Goal: Task Accomplishment & Management: Manage account settings

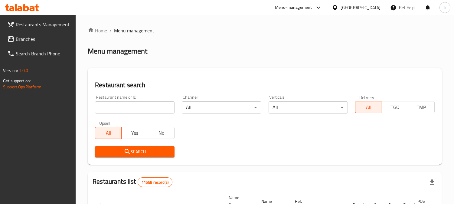
drag, startPoint x: 116, startPoint y: 103, endPoint x: 126, endPoint y: 125, distance: 24.1
click at [116, 103] on input "search" at bounding box center [135, 107] width 80 height 12
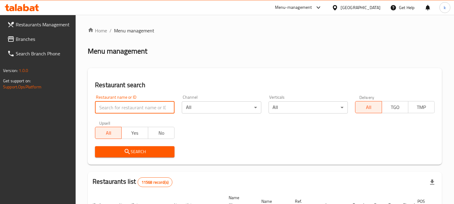
paste input "Captain [PERSON_NAME] Food"
type input "Captain [PERSON_NAME] Food"
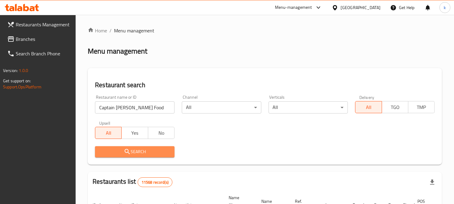
click at [121, 148] on span "Search" at bounding box center [135, 152] width 70 height 8
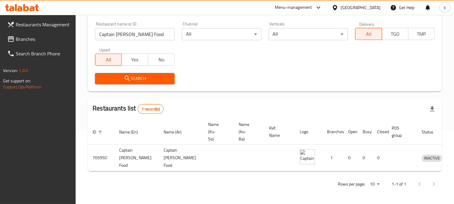
scroll to position [78, 0]
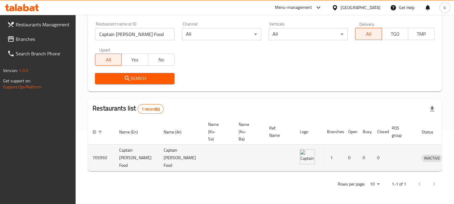
click at [454, 155] on icon "enhanced table" at bounding box center [458, 157] width 7 height 5
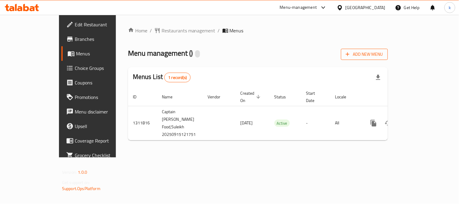
click at [388, 58] on button "Add New Menu" at bounding box center [364, 54] width 47 height 11
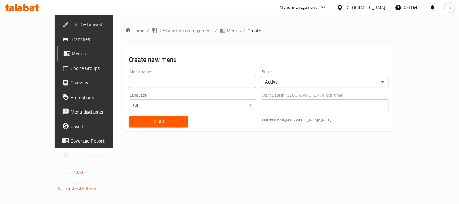
drag, startPoint x: 159, startPoint y: 82, endPoint x: 137, endPoint y: 88, distance: 22.8
click at [158, 82] on input "text" at bounding box center [192, 82] width 127 height 12
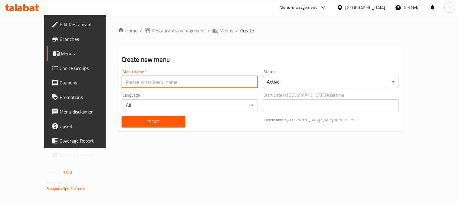
type input "Khaled"
click at [126, 117] on button "Create" at bounding box center [154, 121] width 64 height 11
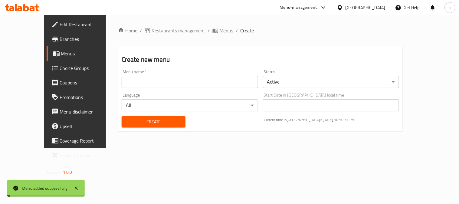
click at [220, 30] on span "Menus" at bounding box center [227, 30] width 14 height 7
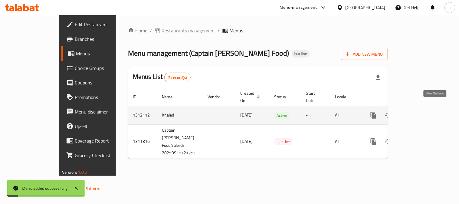
click at [421, 112] on icon "enhanced table" at bounding box center [416, 115] width 7 height 7
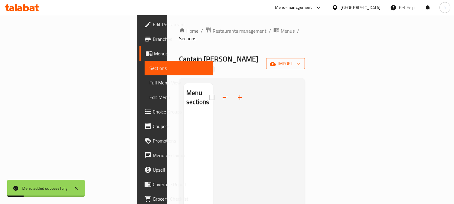
click at [300, 60] on span "import" at bounding box center [285, 64] width 29 height 8
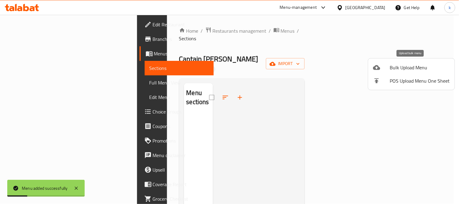
click at [386, 69] on div at bounding box center [381, 67] width 17 height 7
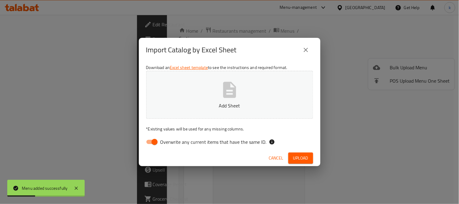
click at [152, 141] on input "Overwrite any current items that have the same ID." at bounding box center [154, 141] width 34 height 11
checkbox input "false"
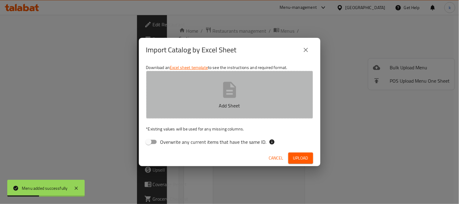
click at [180, 89] on button "Add Sheet" at bounding box center [229, 95] width 167 height 48
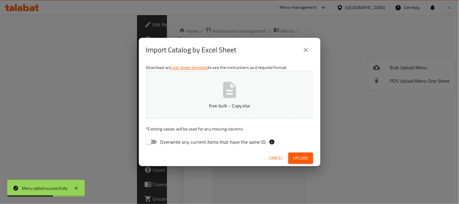
click at [294, 161] on span "Upload" at bounding box center [300, 158] width 15 height 8
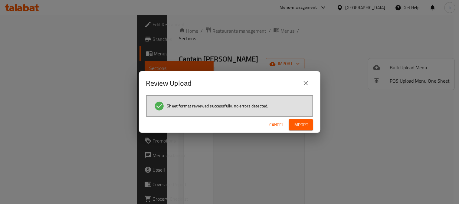
click at [300, 123] on span "Import" at bounding box center [301, 125] width 15 height 8
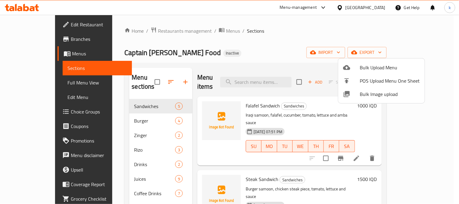
click at [126, 116] on div at bounding box center [229, 102] width 459 height 204
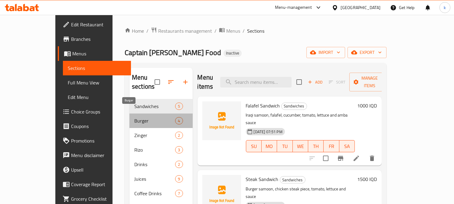
click at [134, 117] on span "Burger" at bounding box center [154, 120] width 41 height 7
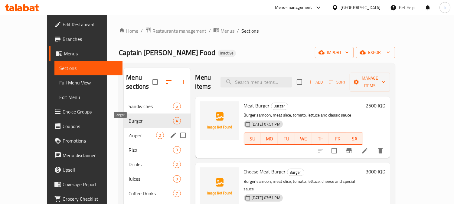
click at [129, 132] on span "Zinger" at bounding box center [143, 135] width 28 height 7
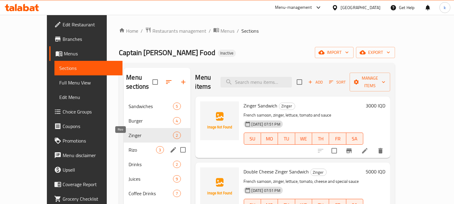
drag, startPoint x: 117, startPoint y: 141, endPoint x: 118, endPoint y: 144, distance: 3.5
click at [129, 146] on span "Rizo" at bounding box center [143, 149] width 28 height 7
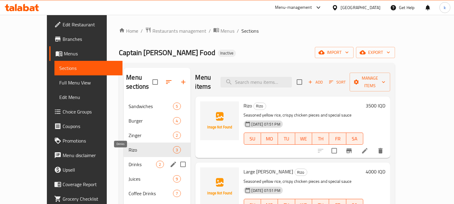
click at [129, 161] on span "Drinks" at bounding box center [143, 164] width 28 height 7
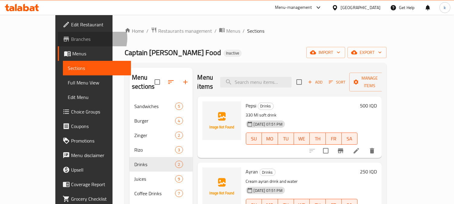
click at [71, 38] on span "Branches" at bounding box center [98, 38] width 55 height 7
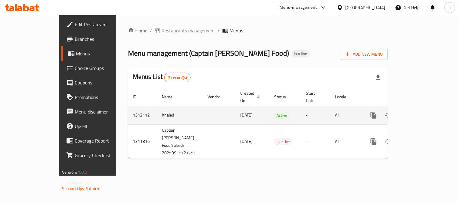
click at [421, 112] on icon "enhanced table" at bounding box center [416, 115] width 7 height 7
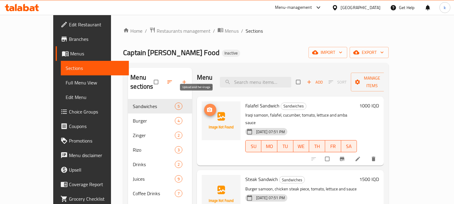
click at [204, 107] on span "upload picture" at bounding box center [210, 110] width 12 height 6
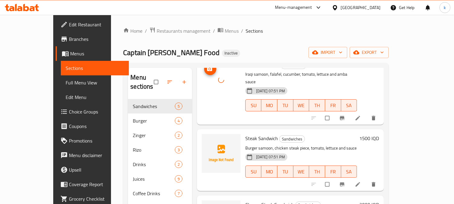
scroll to position [56, 0]
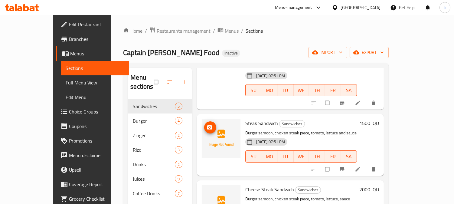
click at [207, 125] on icon "upload picture" at bounding box center [209, 127] width 5 height 5
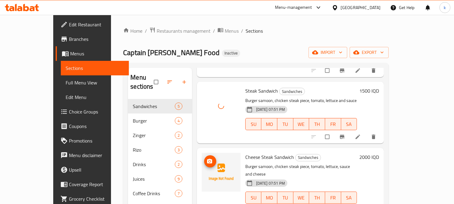
scroll to position [112, 0]
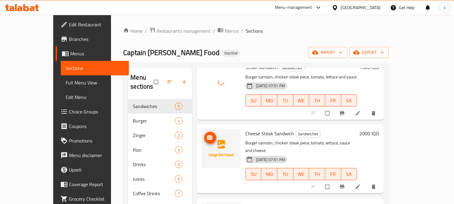
click at [204, 132] on button "upload picture" at bounding box center [210, 138] width 12 height 12
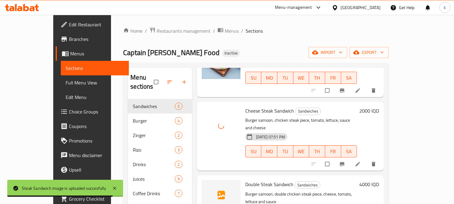
scroll to position [141, 0]
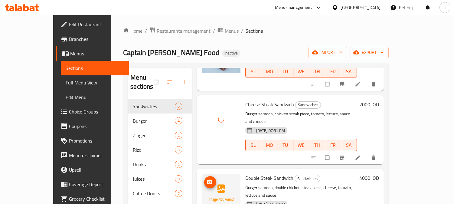
click at [204, 179] on span "upload picture" at bounding box center [210, 182] width 12 height 6
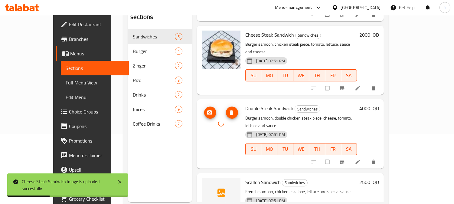
scroll to position [85, 0]
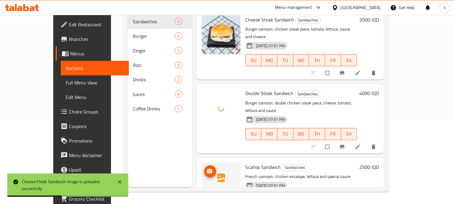
click at [207, 168] on icon "upload picture" at bounding box center [210, 171] width 6 height 6
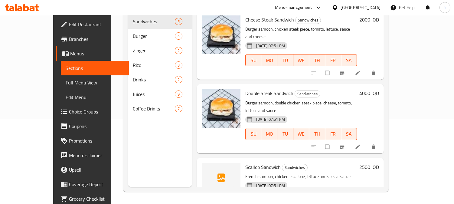
click at [245, 99] on p "Burger samoon, double chicken steak piece, cheese, tomato, lettuce and sauce" at bounding box center [301, 106] width 112 height 15
drag, startPoint x: 238, startPoint y: 78, endPoint x: 256, endPoint y: 85, distance: 18.9
click at [245, 99] on p "Burger samoon, double chicken steak piece, cheese, tomato, lettuce and sauce" at bounding box center [301, 106] width 112 height 15
copy p "Burger"
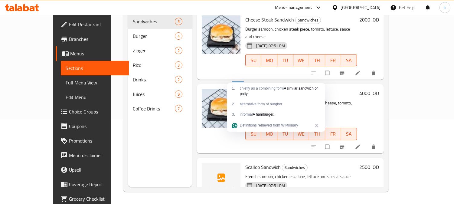
click at [249, 162] on span "Scallop Sandwich" at bounding box center [262, 166] width 35 height 9
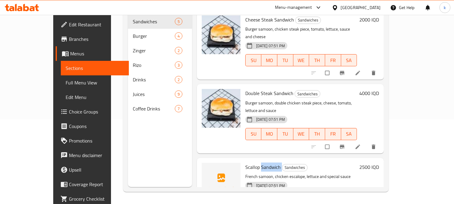
click at [249, 162] on span "Scallop Sandwich" at bounding box center [262, 166] width 35 height 9
copy h6 "Scallop Sandwich"
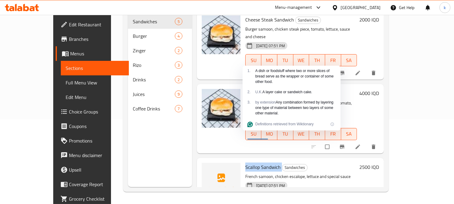
click at [256, 162] on span "Scallop Sandwich" at bounding box center [262, 166] width 35 height 9
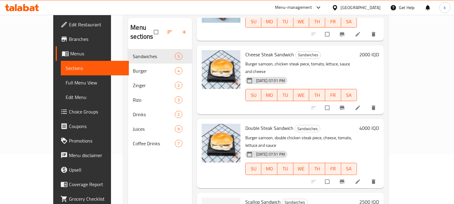
scroll to position [28, 0]
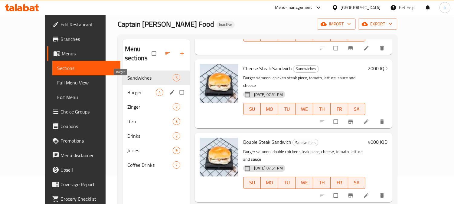
click at [127, 89] on span "Burger" at bounding box center [141, 92] width 28 height 7
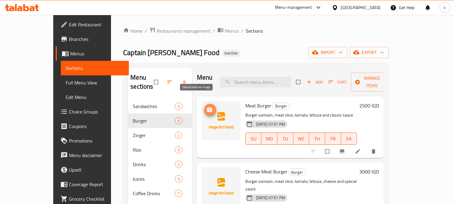
click at [204, 107] on span "upload picture" at bounding box center [210, 110] width 12 height 6
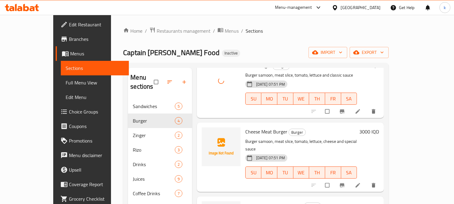
scroll to position [56, 0]
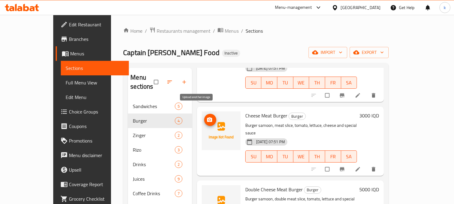
click at [207, 117] on icon "upload picture" at bounding box center [210, 120] width 6 height 6
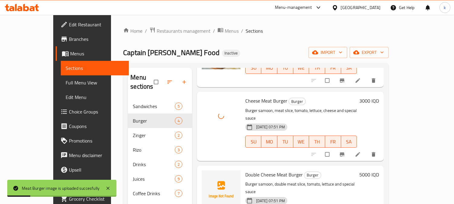
scroll to position [75, 0]
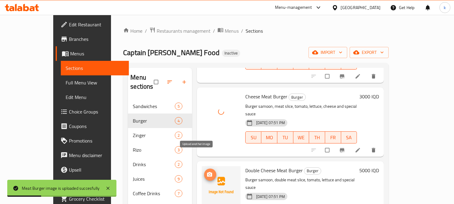
click at [207, 171] on icon "upload picture" at bounding box center [210, 174] width 6 height 6
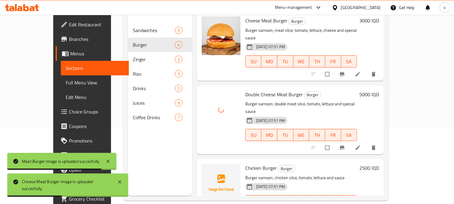
scroll to position [85, 0]
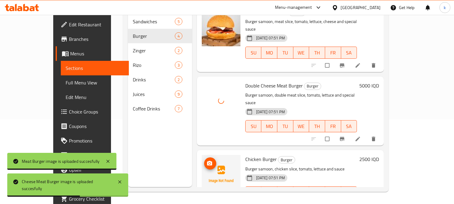
click at [208, 155] on img at bounding box center [221, 174] width 39 height 39
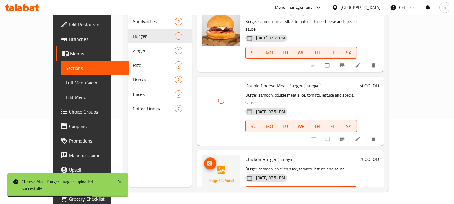
click at [207, 160] on icon "upload picture" at bounding box center [210, 163] width 6 height 6
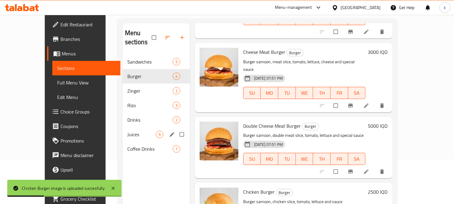
scroll to position [28, 0]
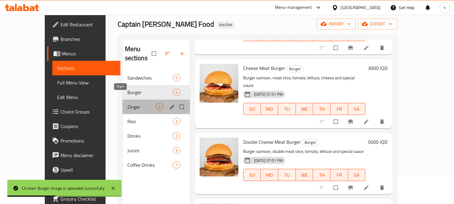
click at [127, 103] on span "Zinger" at bounding box center [141, 106] width 28 height 7
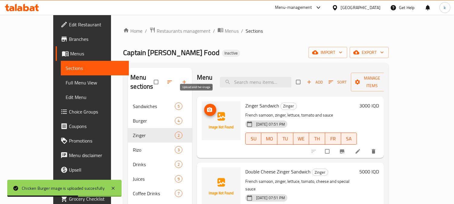
click at [204, 107] on span "upload picture" at bounding box center [210, 110] width 12 height 6
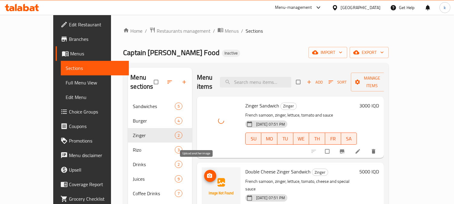
click at [207, 173] on icon "upload picture" at bounding box center [210, 176] width 6 height 6
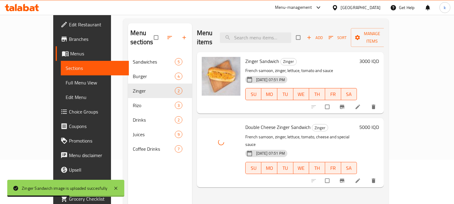
scroll to position [28, 0]
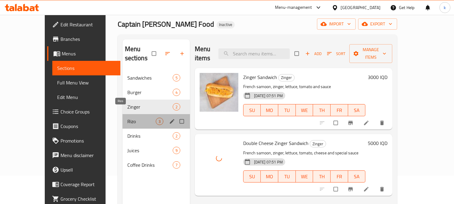
click at [127, 118] on span "Rizo" at bounding box center [141, 121] width 28 height 7
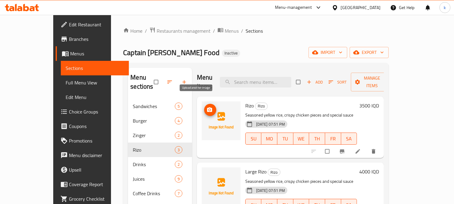
click at [204, 107] on span "upload picture" at bounding box center [210, 110] width 12 height 6
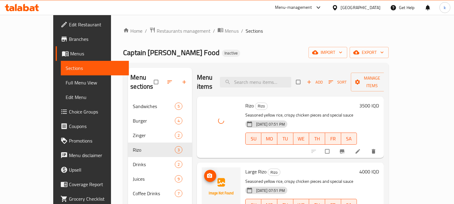
click at [204, 173] on span "upload picture" at bounding box center [210, 176] width 12 height 6
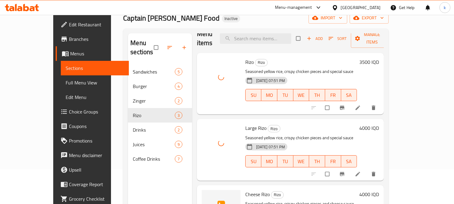
scroll to position [85, 0]
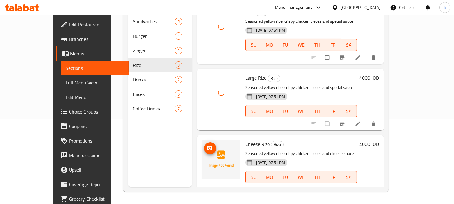
click at [207, 145] on icon "upload picture" at bounding box center [210, 148] width 6 height 6
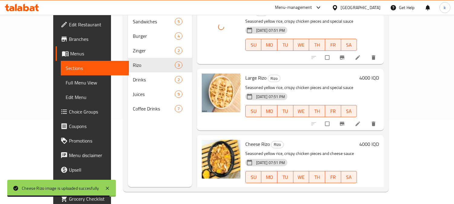
click at [245, 150] on p "Seasoned yellow rice, crispy chicken pieces and cheese sauce" at bounding box center [301, 154] width 112 height 8
copy p "Seasoned"
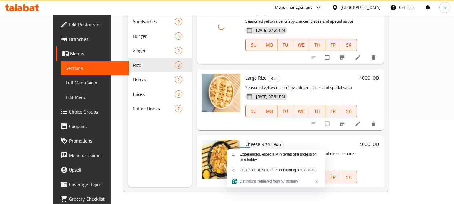
click at [279, 150] on p "Seasoned yellow rice, crispy chicken pieces and cheese sauce" at bounding box center [301, 154] width 112 height 8
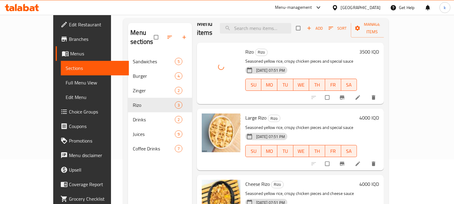
scroll to position [28, 0]
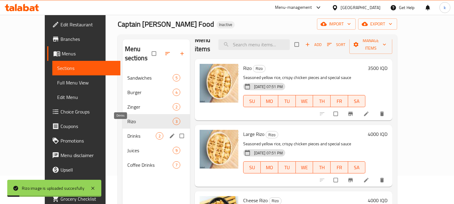
click at [127, 132] on span "Drinks" at bounding box center [141, 135] width 28 height 7
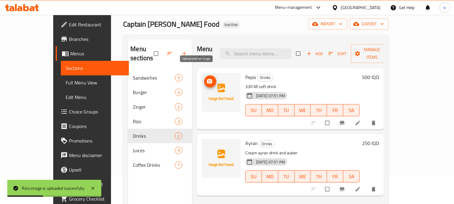
click at [202, 73] on img at bounding box center [221, 92] width 39 height 39
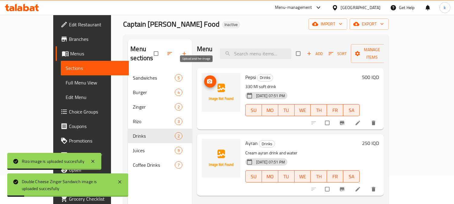
click at [207, 79] on icon "upload picture" at bounding box center [209, 81] width 5 height 5
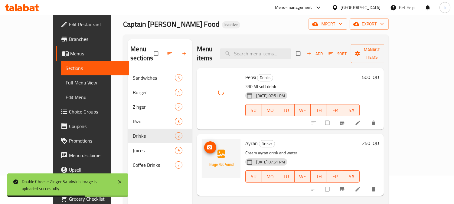
click at [207, 144] on icon "upload picture" at bounding box center [210, 147] width 6 height 6
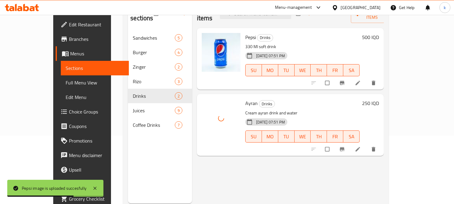
scroll to position [85, 0]
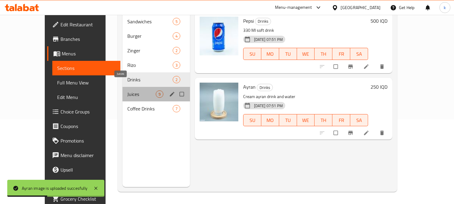
click at [127, 90] on span "Juices" at bounding box center [141, 93] width 28 height 7
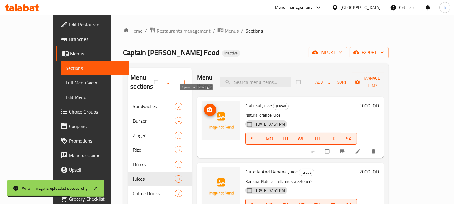
click at [207, 107] on icon "upload picture" at bounding box center [210, 110] width 6 height 6
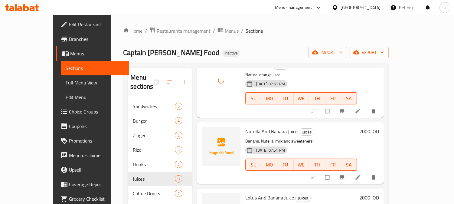
scroll to position [56, 0]
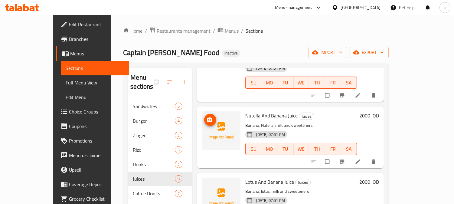
click at [207, 117] on icon "upload picture" at bounding box center [210, 120] width 6 height 6
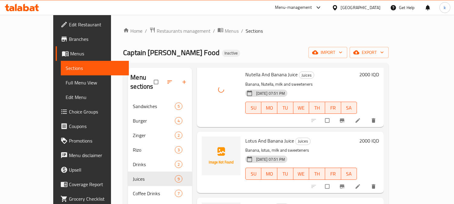
scroll to position [112, 0]
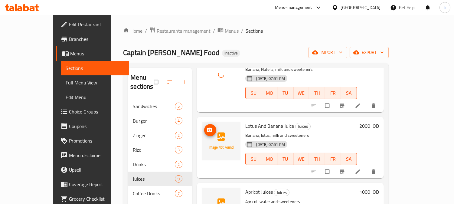
click at [207, 127] on icon "upload picture" at bounding box center [210, 130] width 6 height 6
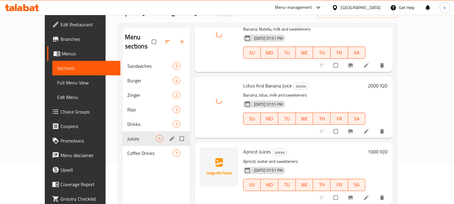
scroll to position [56, 0]
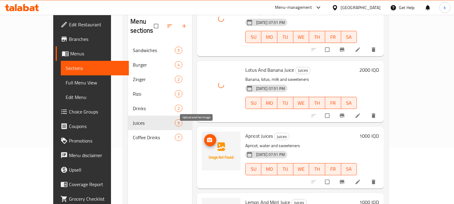
click at [207, 137] on icon "upload picture" at bounding box center [210, 140] width 6 height 6
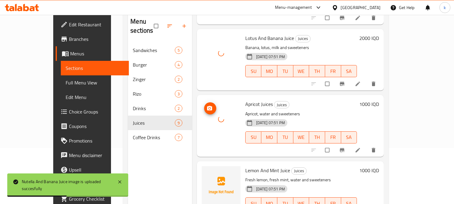
scroll to position [168, 0]
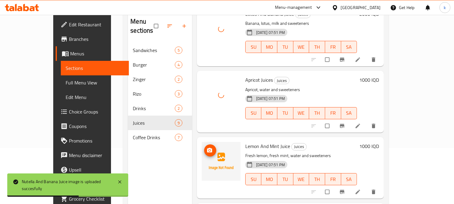
click at [204, 144] on button "upload picture" at bounding box center [210, 150] width 12 height 12
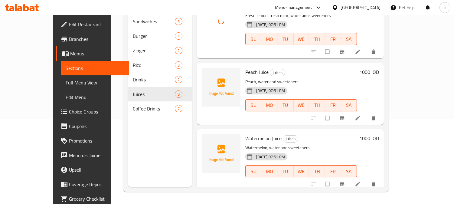
scroll to position [280, 0]
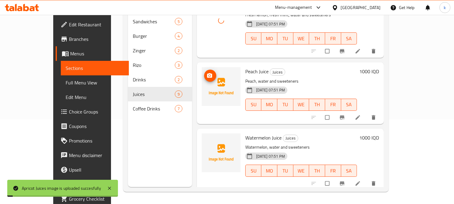
click at [207, 73] on icon "upload picture" at bounding box center [209, 75] width 5 height 5
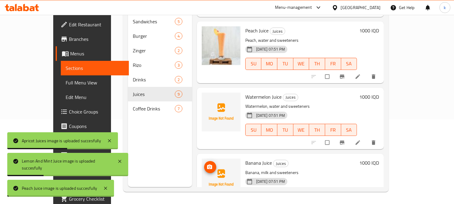
scroll to position [336, 0]
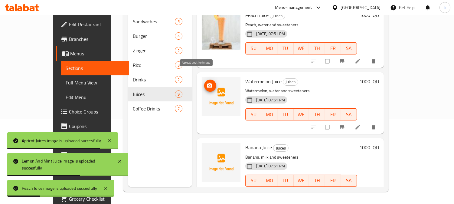
click at [204, 83] on span "upload picture" at bounding box center [210, 86] width 12 height 6
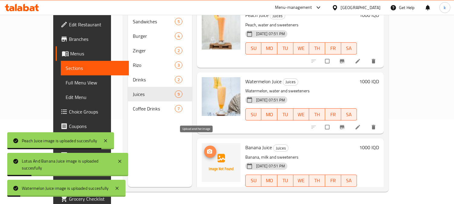
click at [207, 148] on icon "upload picture" at bounding box center [210, 151] width 6 height 6
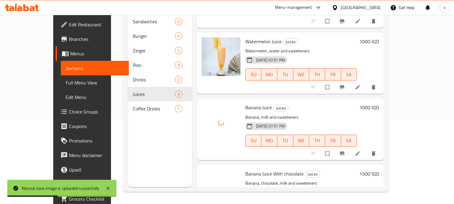
scroll to position [392, 0]
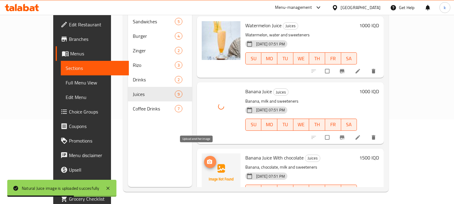
click at [209, 161] on circle "upload picture" at bounding box center [210, 162] width 2 height 2
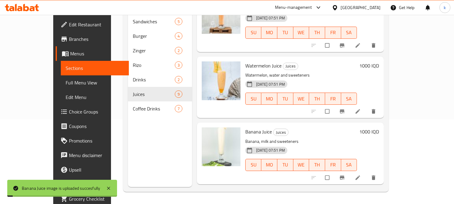
scroll to position [336, 0]
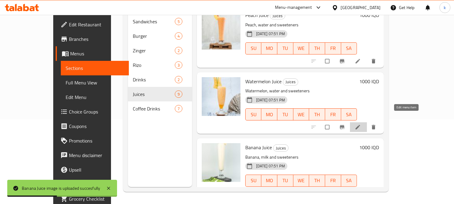
click at [360, 125] on icon at bounding box center [358, 127] width 5 height 5
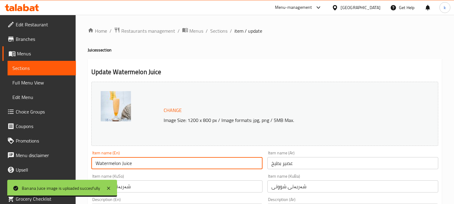
drag, startPoint x: 111, startPoint y: 163, endPoint x: 46, endPoint y: 163, distance: 64.7
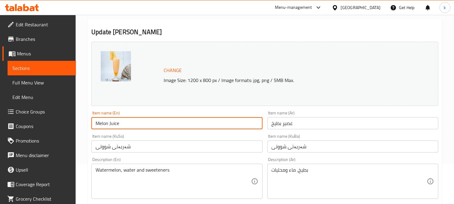
scroll to position [56, 0]
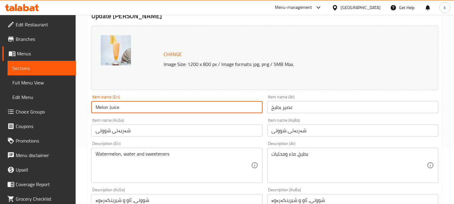
type input "Melon Juice"
click at [161, 131] on input "شەربەتی شووتی" at bounding box center [176, 130] width 171 height 12
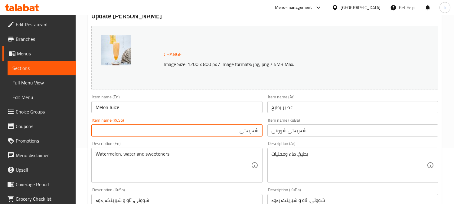
type input "شەربەتی کاڵەک"
click at [240, 132] on input "شەربەتی کاڵەک" at bounding box center [176, 130] width 171 height 12
click at [297, 133] on input "شەربەتی شووتی" at bounding box center [352, 130] width 171 height 12
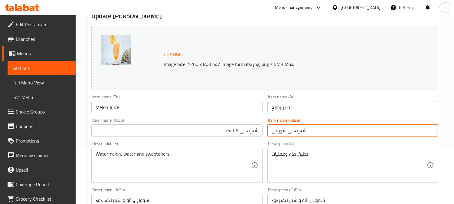
click at [297, 133] on input "شەربەتی شووتی" at bounding box center [352, 130] width 171 height 12
paste input "کاڵەک"
click at [273, 129] on input "شەربەتی کاڵەک" at bounding box center [352, 130] width 171 height 12
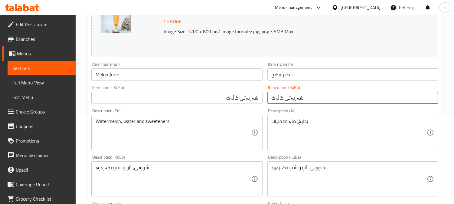
scroll to position [112, 0]
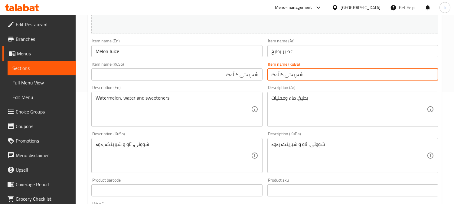
type input "شەربەتی کاڵەک"
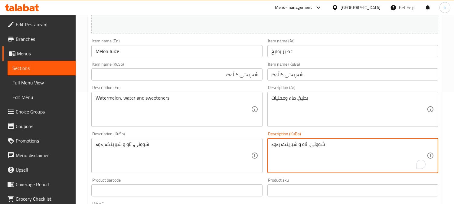
click at [313, 144] on textarea "شووتی، ئاو و شیرینکەرەوە" at bounding box center [349, 155] width 155 height 29
paste textarea "کاڵەک"
click at [306, 148] on textarea "کاڵەک، ئاو و شیرینکەرەوە" at bounding box center [349, 155] width 155 height 29
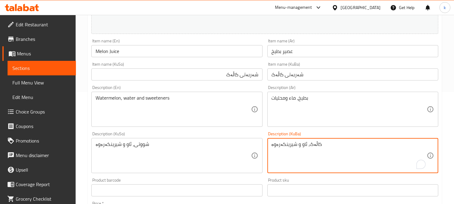
type textarea "کاڵەک، ئاو و شیرینکەرەوە"
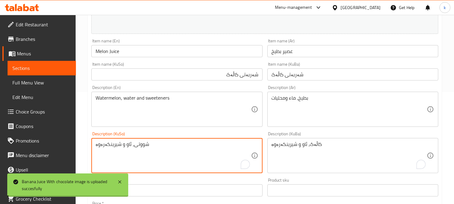
click at [109, 146] on textarea "شووتی، ئاو و شیرینکەرەوە" at bounding box center [173, 155] width 155 height 29
paste textarea "کاڵەک"
type textarea "کاڵەک، ئاو و شیرینکەرەوە"
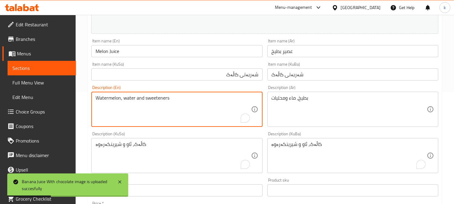
drag, startPoint x: 111, startPoint y: 98, endPoint x: 90, endPoint y: 98, distance: 21.2
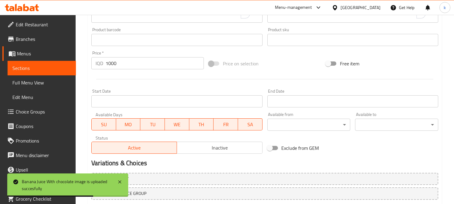
scroll to position [301, 0]
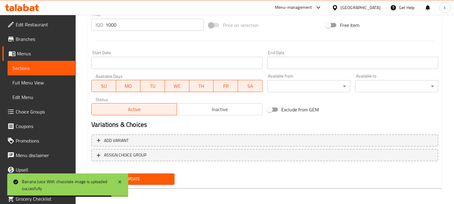
type textarea "Melon, water and sweeteners"
click at [162, 177] on span "Update" at bounding box center [132, 179] width 73 height 8
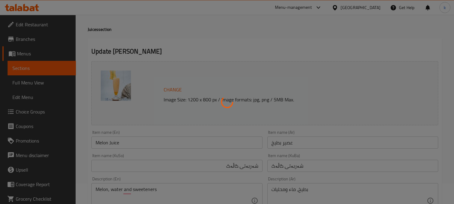
scroll to position [0, 0]
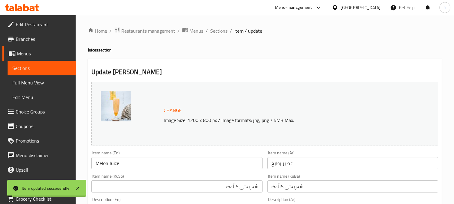
click at [214, 29] on span "Sections" at bounding box center [218, 30] width 17 height 7
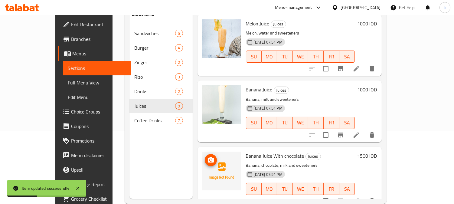
scroll to position [85, 0]
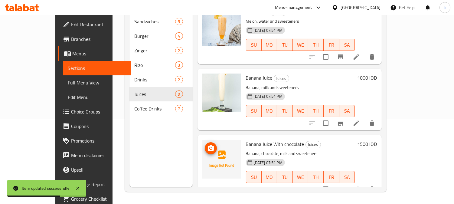
click at [207, 145] on icon "upload picture" at bounding box center [210, 148] width 7 height 7
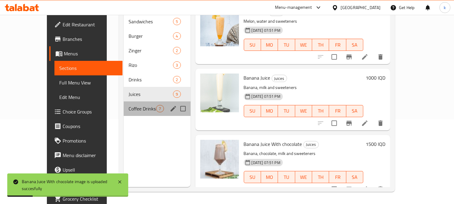
click at [124, 101] on div "Coffee Drinks 7" at bounding box center [157, 108] width 67 height 15
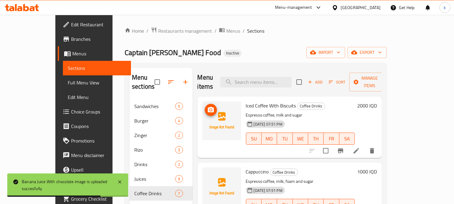
click at [208, 107] on icon "upload picture" at bounding box center [211, 109] width 6 height 5
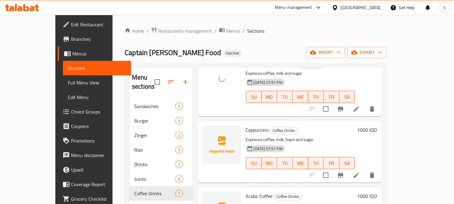
scroll to position [56, 0]
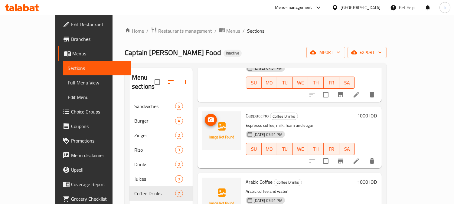
click at [205, 116] on button "upload picture" at bounding box center [211, 120] width 12 height 12
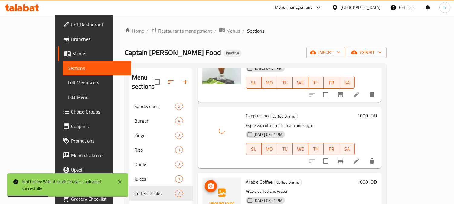
scroll to position [112, 0]
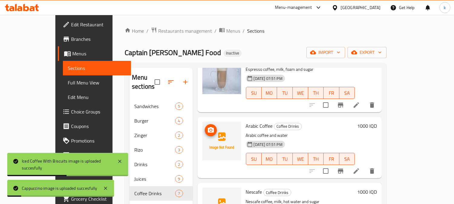
click at [207, 126] on icon "upload picture" at bounding box center [210, 129] width 7 height 7
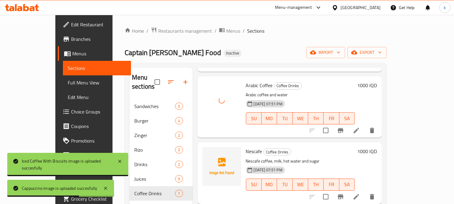
scroll to position [168, 0]
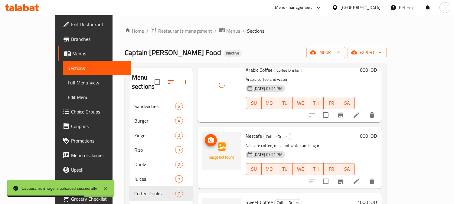
click at [207, 136] on icon "upload picture" at bounding box center [210, 139] width 7 height 7
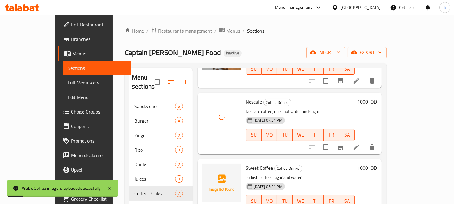
scroll to position [224, 0]
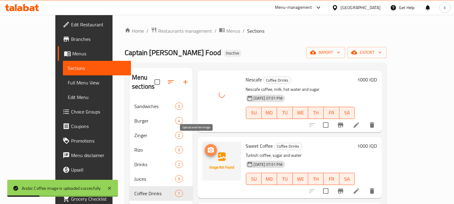
click at [207, 146] on icon "upload picture" at bounding box center [210, 149] width 7 height 7
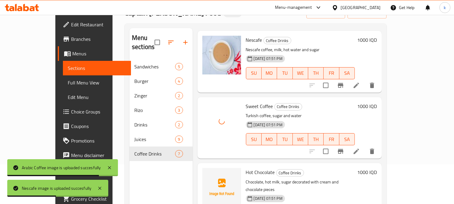
scroll to position [56, 0]
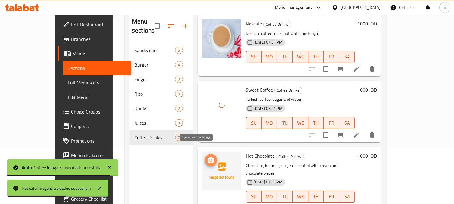
click at [210, 159] on circle "upload picture" at bounding box center [211, 160] width 2 height 2
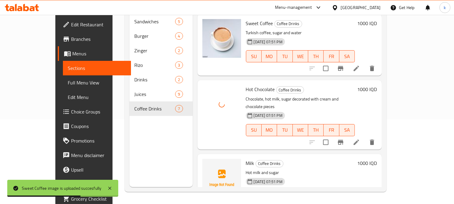
scroll to position [273, 0]
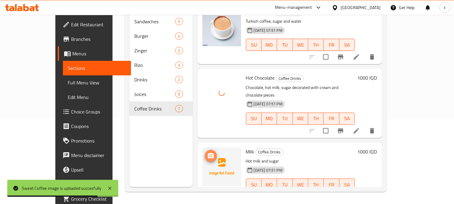
click at [208, 153] on icon "upload picture" at bounding box center [211, 155] width 6 height 5
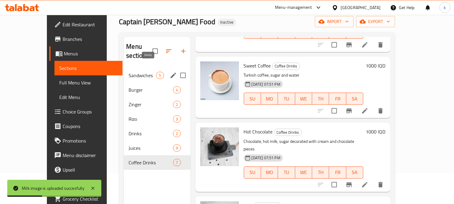
scroll to position [0, 0]
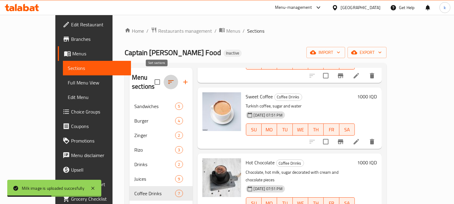
click at [167, 79] on icon "button" at bounding box center [170, 81] width 7 height 7
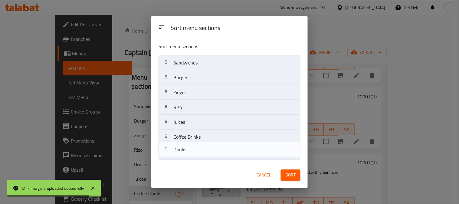
drag, startPoint x: 167, startPoint y: 123, endPoint x: 167, endPoint y: 152, distance: 29.6
click at [167, 152] on nav "Sandwiches Burger Zinger Rizo Drinks Juices Coffee Drinks" at bounding box center [229, 107] width 142 height 104
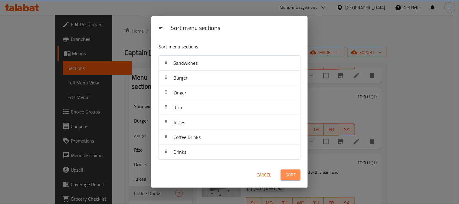
click at [291, 173] on span "Sort" at bounding box center [290, 175] width 10 height 8
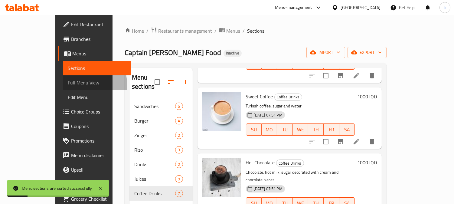
click at [68, 84] on span "Full Menu View" at bounding box center [97, 82] width 59 height 7
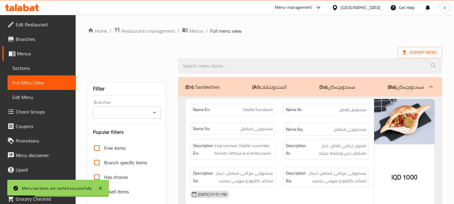
click at [119, 110] on input "Branches" at bounding box center [122, 112] width 54 height 8
click at [111, 106] on div "Branches Branches" at bounding box center [127, 109] width 68 height 18
click at [130, 114] on input "Branches" at bounding box center [122, 112] width 54 height 8
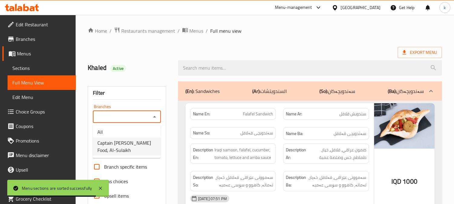
click at [143, 142] on span "Captain Saif Fast Food, Al-Sulaikh" at bounding box center [126, 146] width 58 height 15
type input "Captain Saif Fast Food, Al-Sulaikh"
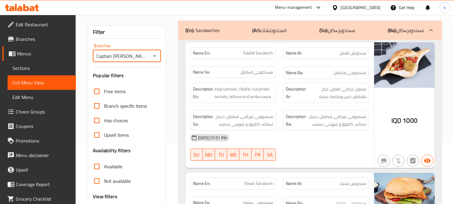
scroll to position [112, 0]
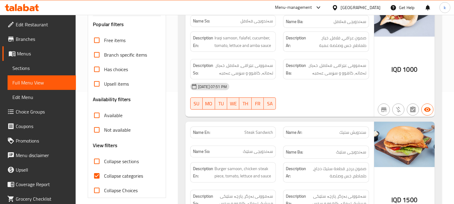
click at [116, 178] on span "Collapse categories" at bounding box center [123, 175] width 39 height 7
click at [104, 178] on input "Collapse categories" at bounding box center [97, 175] width 15 height 15
checkbox input "false"
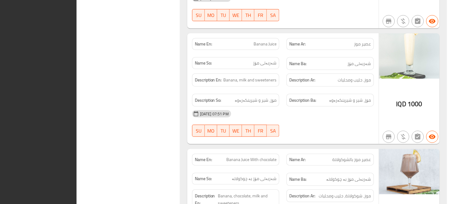
scroll to position [0, 0]
